Goal: Information Seeking & Learning: Check status

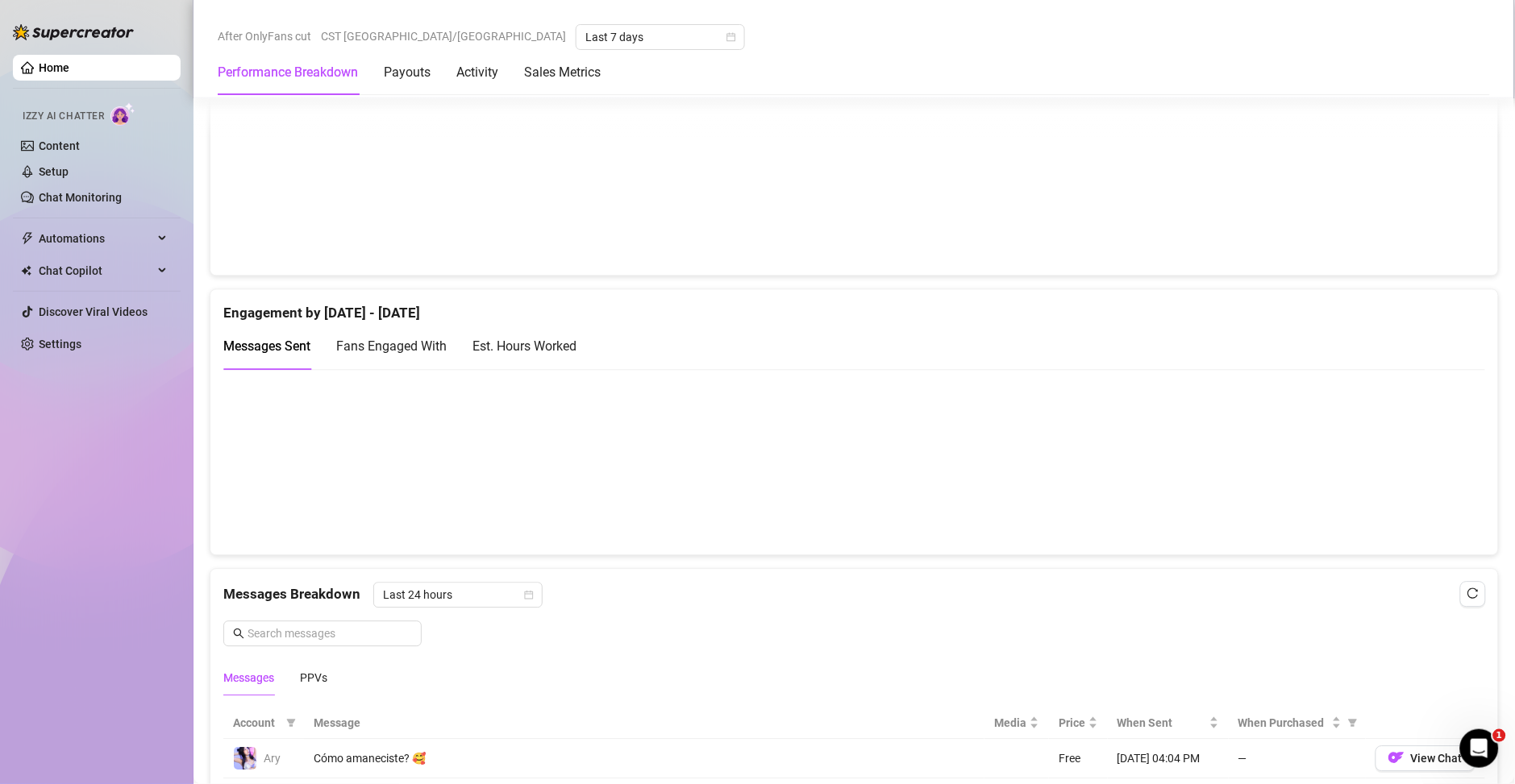
scroll to position [895, 0]
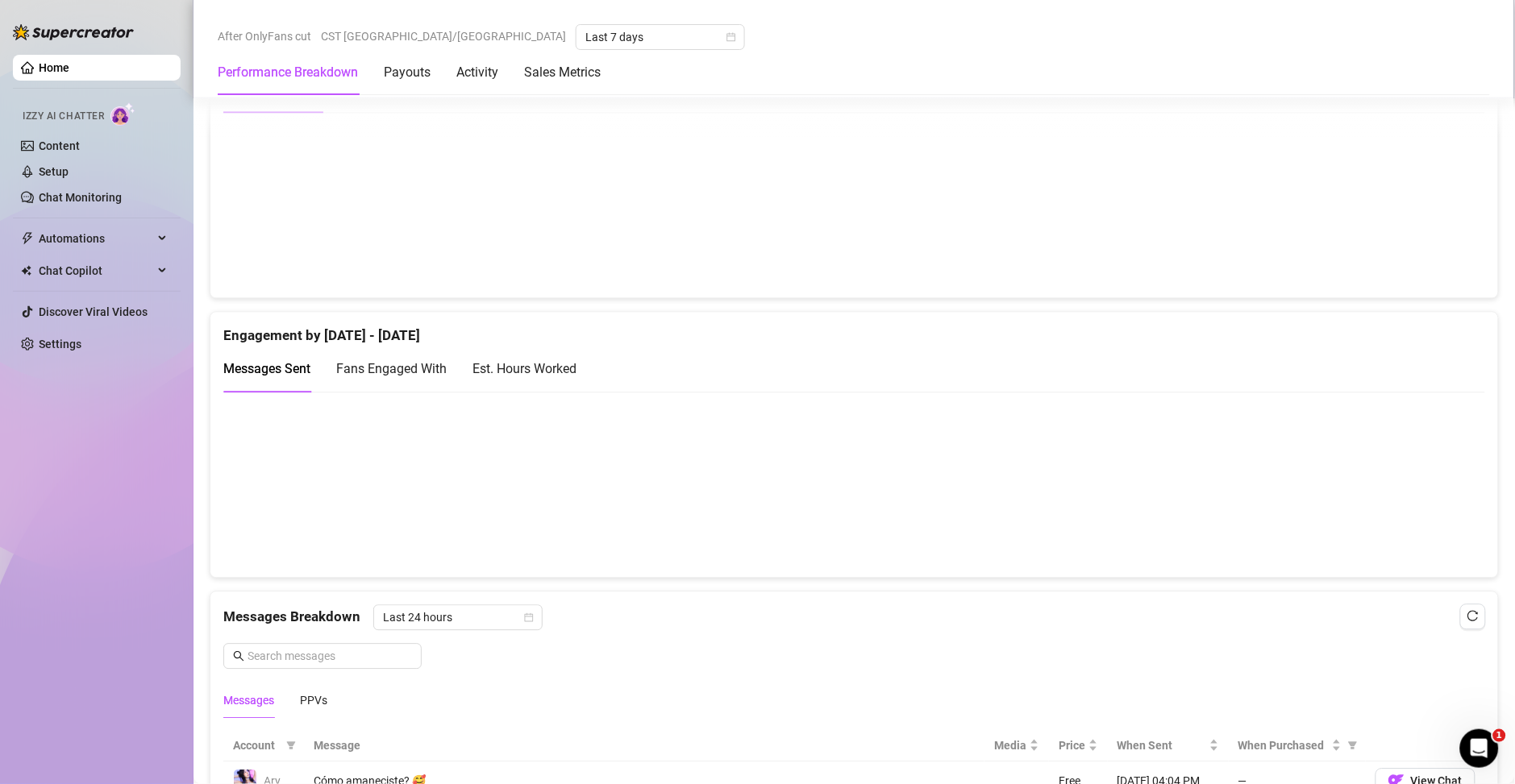
click at [577, 362] on div "Est. Hours Worked" at bounding box center [524, 368] width 104 height 20
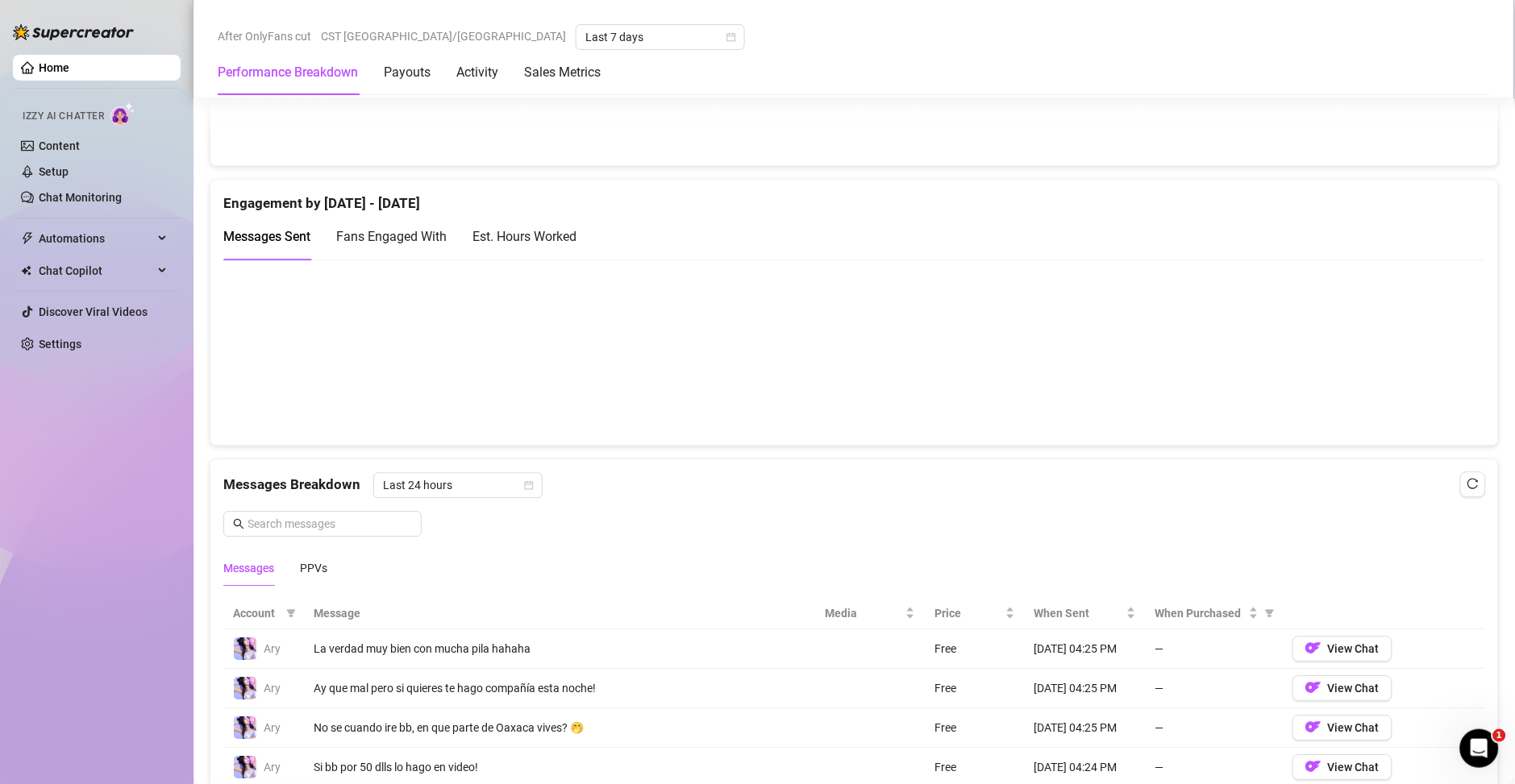
scroll to position [1044, 0]
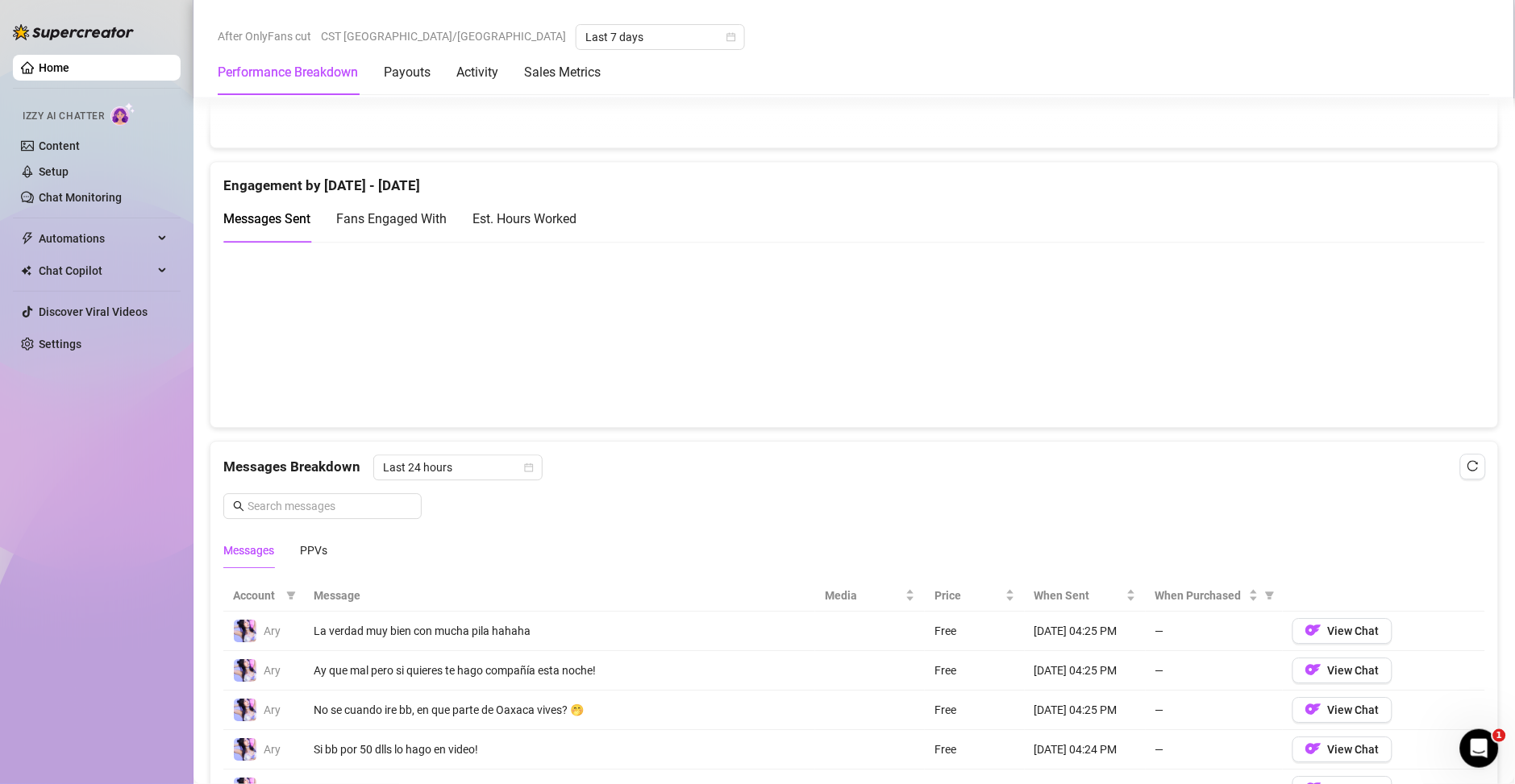
click at [557, 221] on div "Est. Hours Worked" at bounding box center [524, 219] width 104 height 20
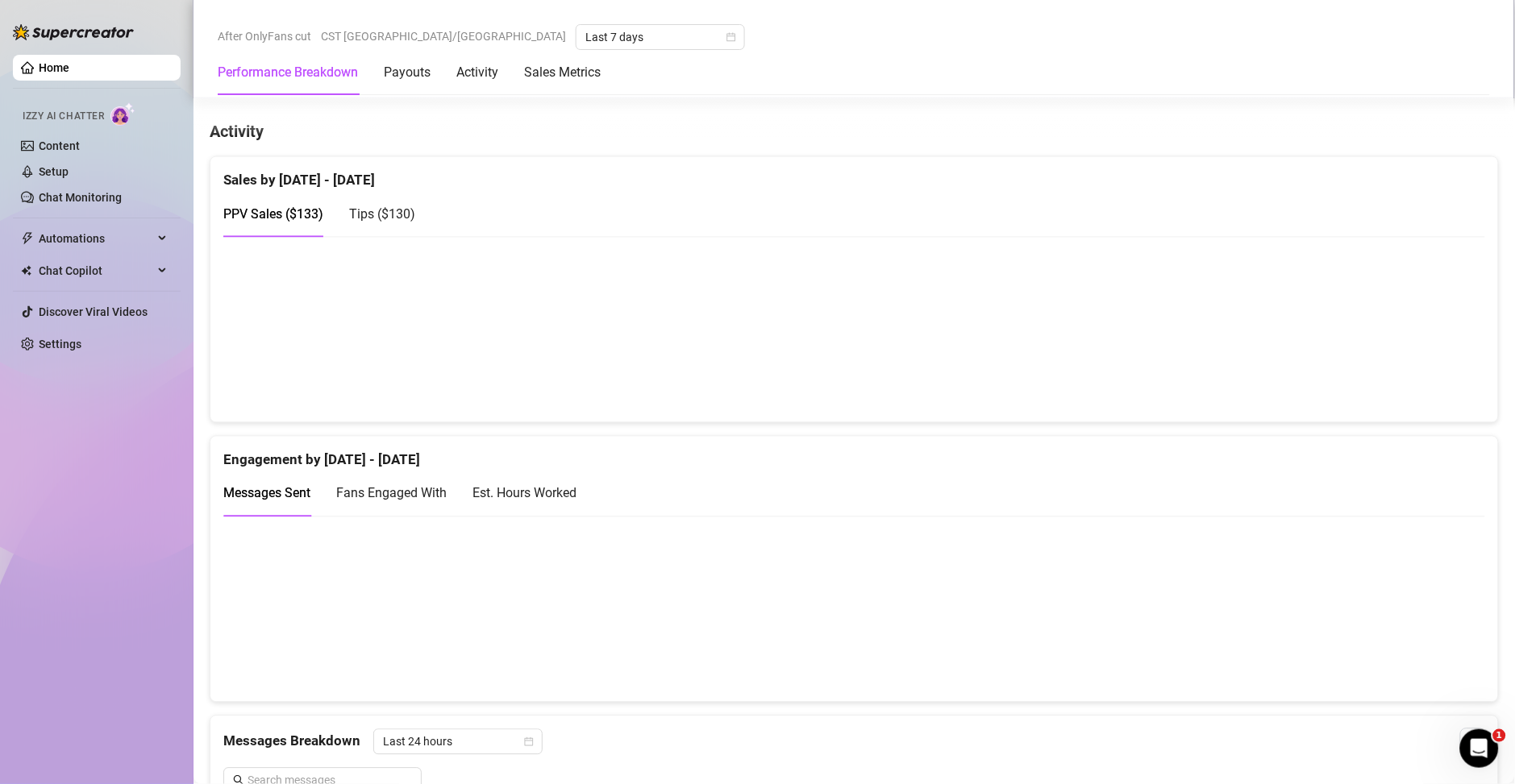
scroll to position [813, 0]
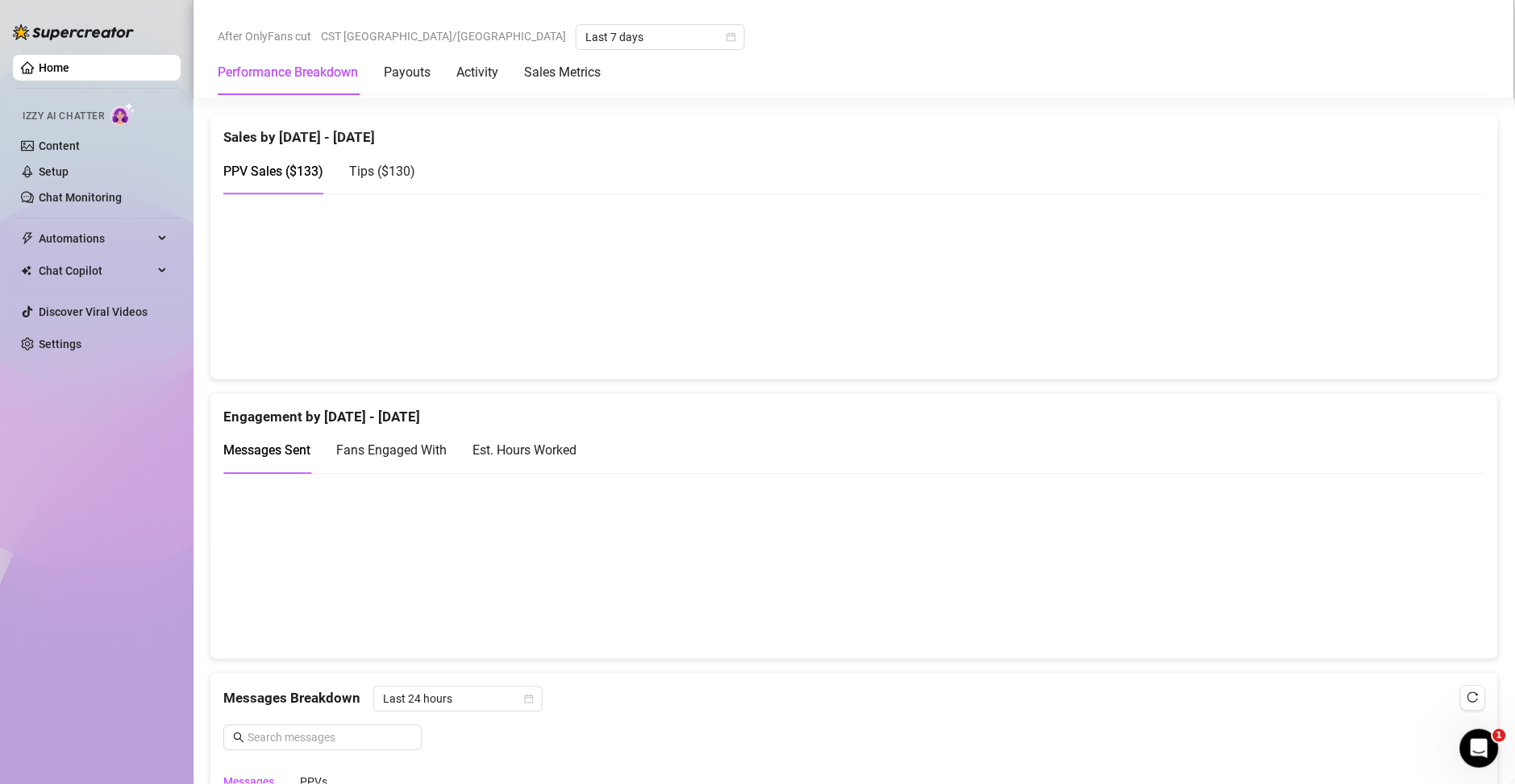
click at [551, 463] on div "Est. Hours Worked" at bounding box center [524, 450] width 104 height 46
